Goal: Task Accomplishment & Management: Manage account settings

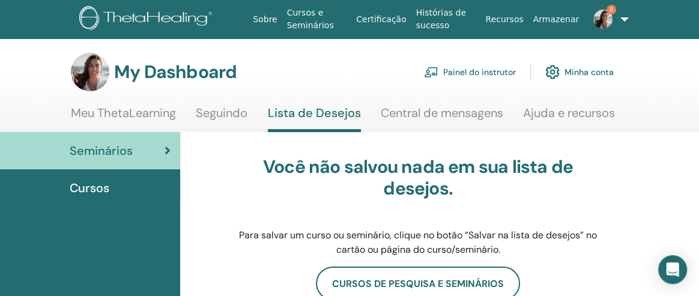
click at [459, 70] on link "Painel do instrutor" at bounding box center [470, 72] width 92 height 26
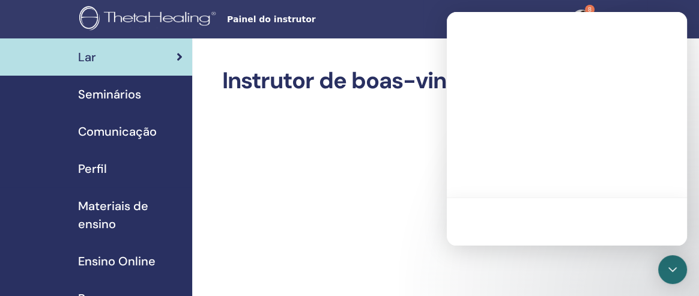
click at [99, 88] on span "Seminários" at bounding box center [109, 94] width 63 height 18
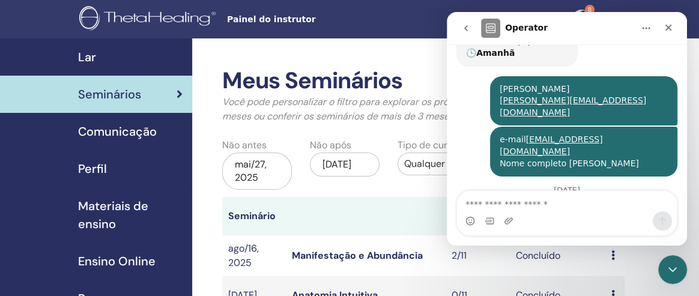
scroll to position [267, 0]
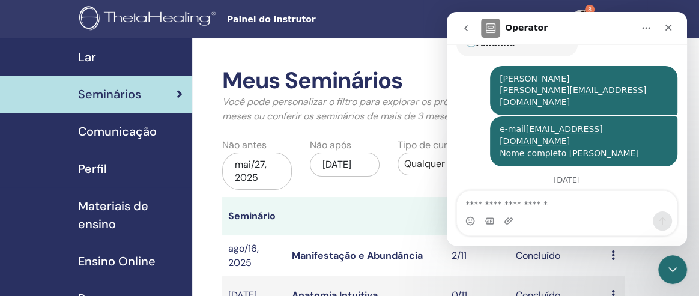
drag, startPoint x: 686, startPoint y: 133, endPoint x: 1137, endPoint y: 151, distance: 450.7
drag, startPoint x: 239, startPoint y: 170, endPoint x: 694, endPoint y: 136, distance: 456.4
drag, startPoint x: 694, startPoint y: 136, endPoint x: 398, endPoint y: 205, distance: 303.8
drag, startPoint x: 398, startPoint y: 205, endPoint x: 687, endPoint y: 161, distance: 292.1
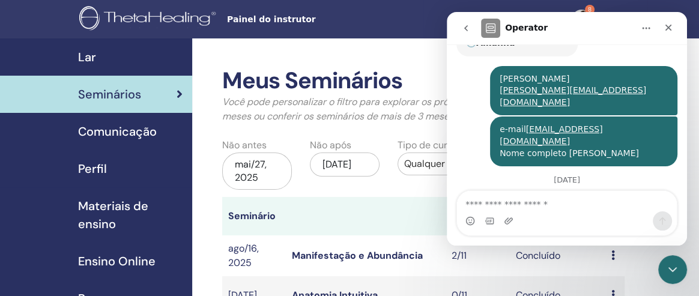
drag, startPoint x: 237, startPoint y: 139, endPoint x: 689, endPoint y: 227, distance: 460.0
drag, startPoint x: 1135, startPoint y: 239, endPoint x: 684, endPoint y: 232, distance: 451.6
drag, startPoint x: 237, startPoint y: 220, endPoint x: 693, endPoint y: 205, distance: 456.0
drag, startPoint x: 693, startPoint y: 205, endPoint x: 354, endPoint y: 222, distance: 339.1
drag, startPoint x: 354, startPoint y: 222, endPoint x: 695, endPoint y: 171, distance: 344.8
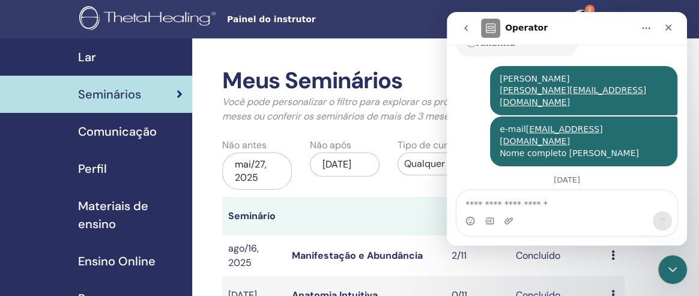
drag, startPoint x: 695, startPoint y: 171, endPoint x: 375, endPoint y: 202, distance: 322.1
drag, startPoint x: 821, startPoint y: 214, endPoint x: 668, endPoint y: 25, distance: 243.7
drag, startPoint x: 221, startPoint y: 13, endPoint x: 318, endPoint y: 219, distance: 227.5
click at [318, 219] on th at bounding box center [366, 216] width 160 height 38
drag, startPoint x: 19, startPoint y: 14, endPoint x: 635, endPoint y: 279, distance: 670.3
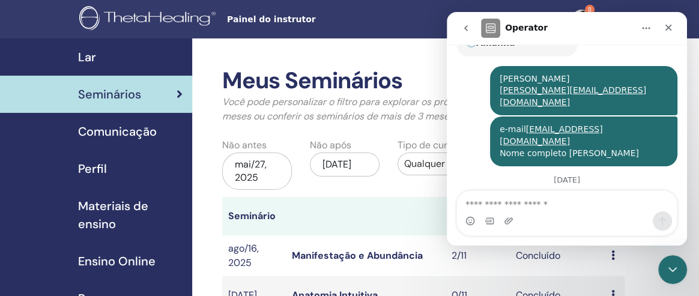
drag, startPoint x: 635, startPoint y: 279, endPoint x: 367, endPoint y: 216, distance: 274.5
click at [367, 216] on th at bounding box center [366, 216] width 160 height 38
click at [466, 23] on icon "go back" at bounding box center [466, 28] width 10 height 10
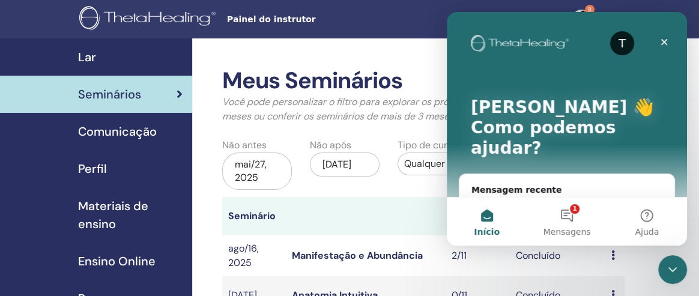
scroll to position [0, 0]
drag, startPoint x: 222, startPoint y: 28, endPoint x: 392, endPoint y: 218, distance: 255.2
click at [392, 218] on th at bounding box center [366, 216] width 160 height 38
drag, startPoint x: 237, startPoint y: 67, endPoint x: 689, endPoint y: 100, distance: 452.8
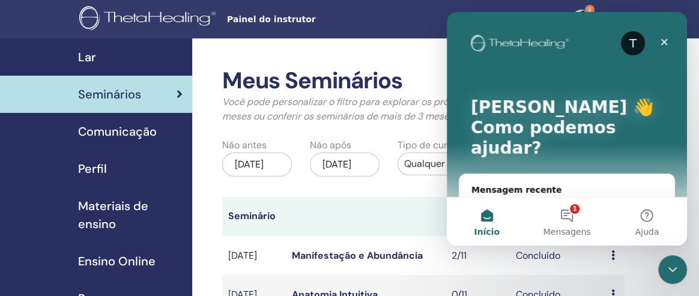
drag, startPoint x: 689, startPoint y: 100, endPoint x: 417, endPoint y: 181, distance: 283.1
click at [417, 181] on div "Tipo de curso Qualquer tipo" at bounding box center [458, 160] width 140 height 44
click at [653, 209] on icon "Messenger da Intercom" at bounding box center [658, 214] width 10 height 10
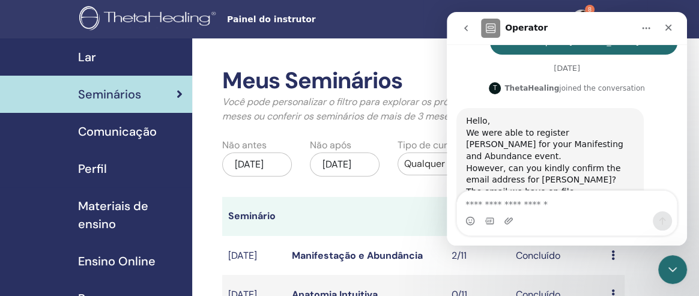
scroll to position [417, 0]
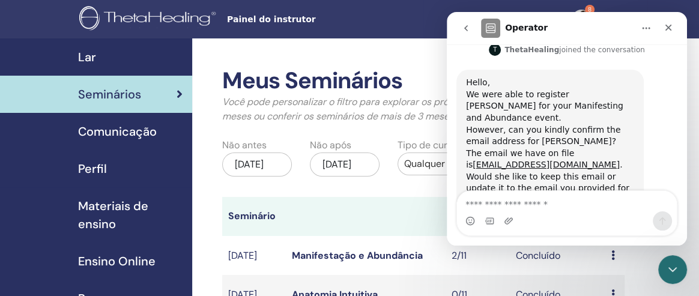
drag, startPoint x: 615, startPoint y: 255, endPoint x: 551, endPoint y: 268, distance: 65.6
click at [551, 268] on td "Concluído" at bounding box center [558, 255] width 96 height 39
click at [387, 253] on link "Manifestação e Abundância" at bounding box center [357, 255] width 131 height 13
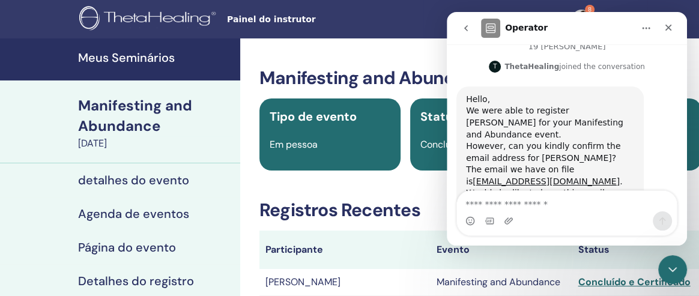
scroll to position [417, 0]
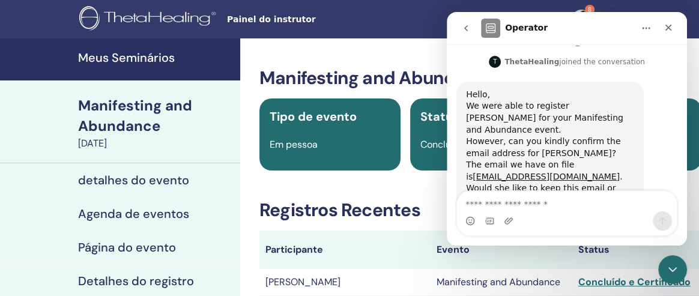
drag, startPoint x: 229, startPoint y: 11, endPoint x: 396, endPoint y: 227, distance: 272.3
click at [619, 281] on div "Concluído e Certificado" at bounding box center [637, 282] width 118 height 14
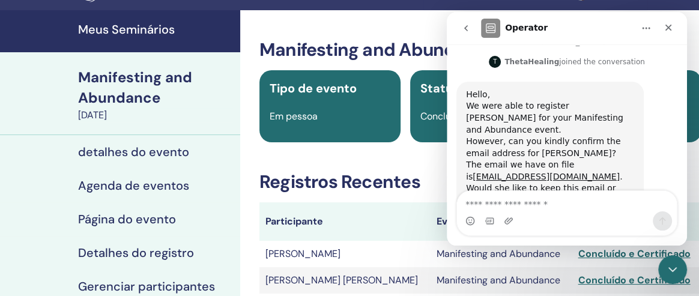
scroll to position [33, 0]
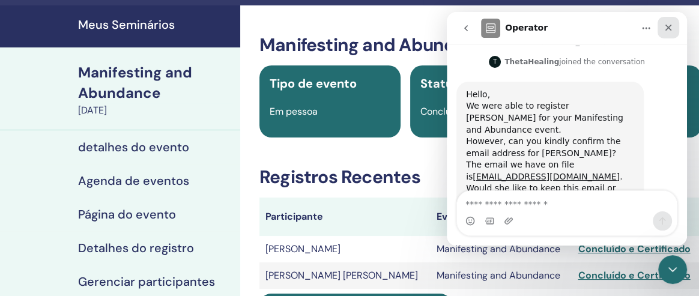
click at [669, 26] on icon "Fechar" at bounding box center [668, 28] width 7 height 7
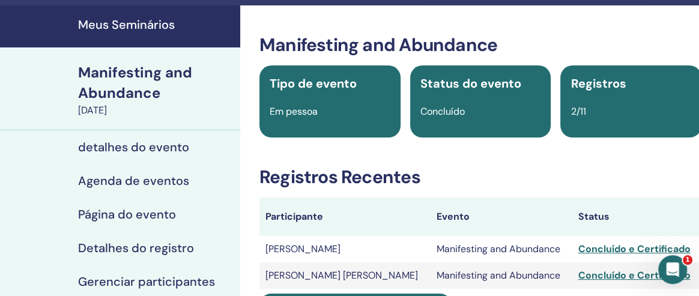
scroll to position [417, 0]
drag, startPoint x: 703, startPoint y: 52, endPoint x: 461, endPoint y: 207, distance: 287.7
click at [461, 207] on th "Evento" at bounding box center [501, 217] width 141 height 38
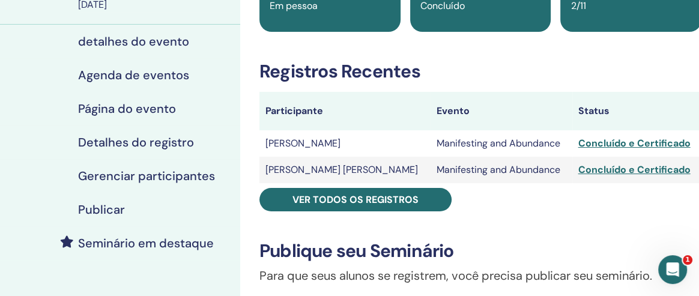
scroll to position [150, 0]
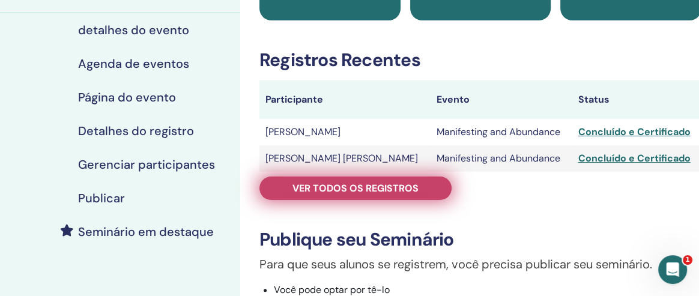
click at [385, 195] on link "Ver todos os registros" at bounding box center [355, 188] width 192 height 23
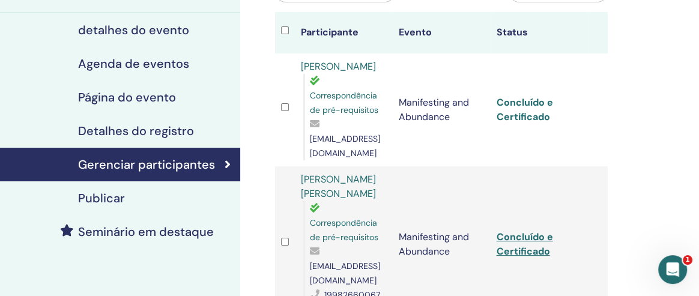
click at [525, 112] on link "Concluído e Certificado" at bounding box center [524, 109] width 56 height 27
click at [684, 274] on div "Abertura do Messenger da Intercom" at bounding box center [670, 267] width 29 height 29
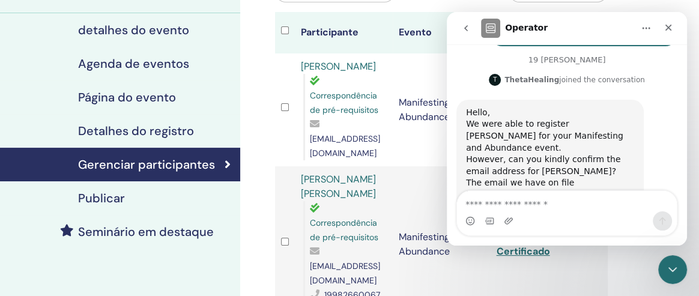
scroll to position [417, 0]
